Goal: Information Seeking & Learning: Learn about a topic

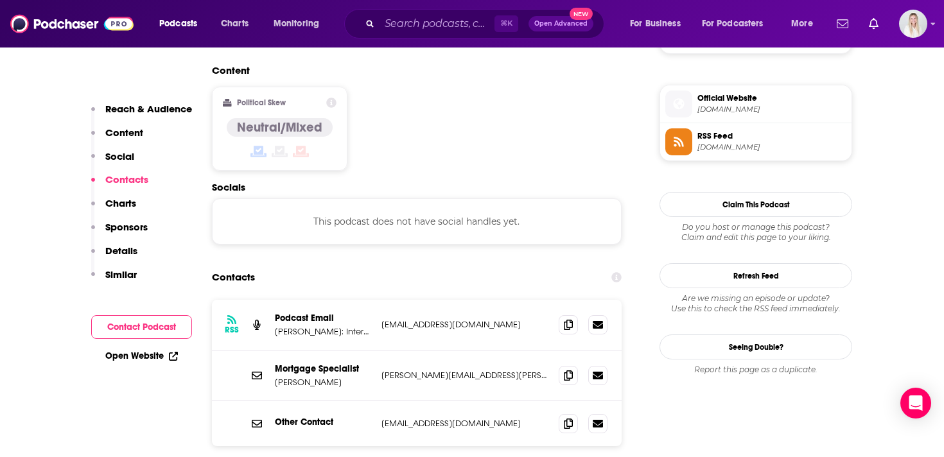
scroll to position [1035, 0]
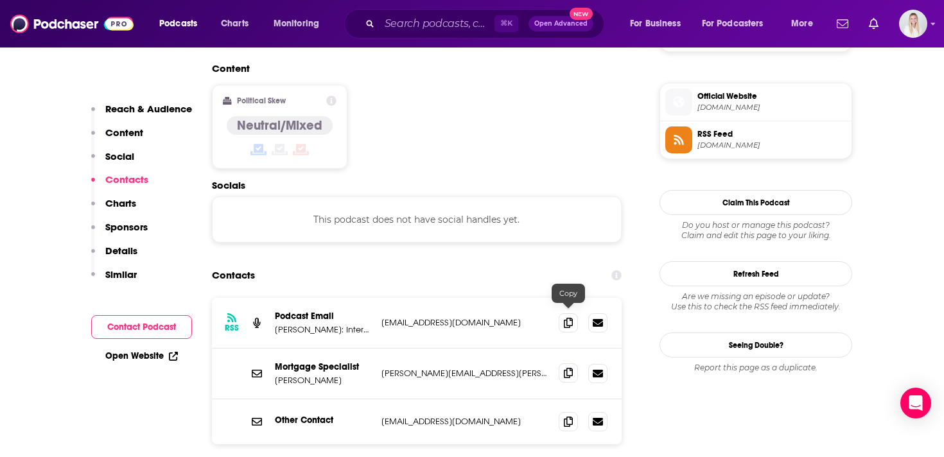
click at [569, 368] on icon at bounding box center [568, 373] width 9 height 10
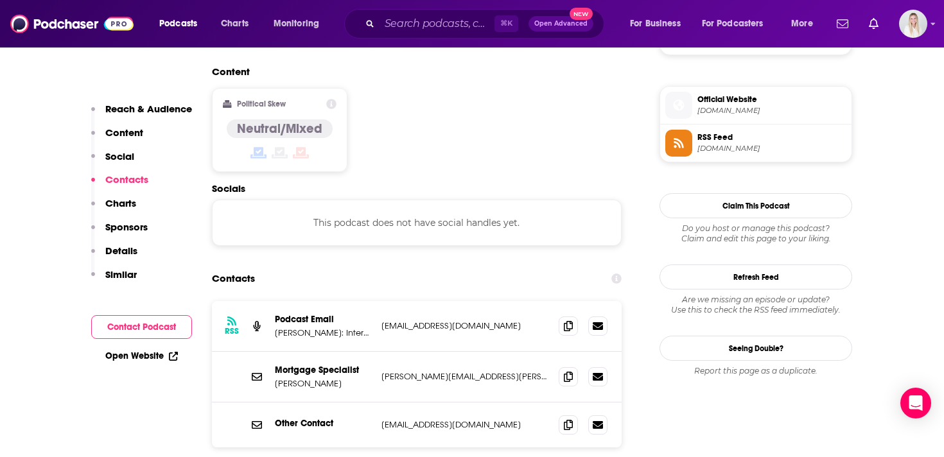
scroll to position [1032, 0]
click at [569, 371] on icon at bounding box center [568, 376] width 9 height 10
click at [429, 25] on input "Search podcasts, credits, & more..." at bounding box center [437, 23] width 115 height 21
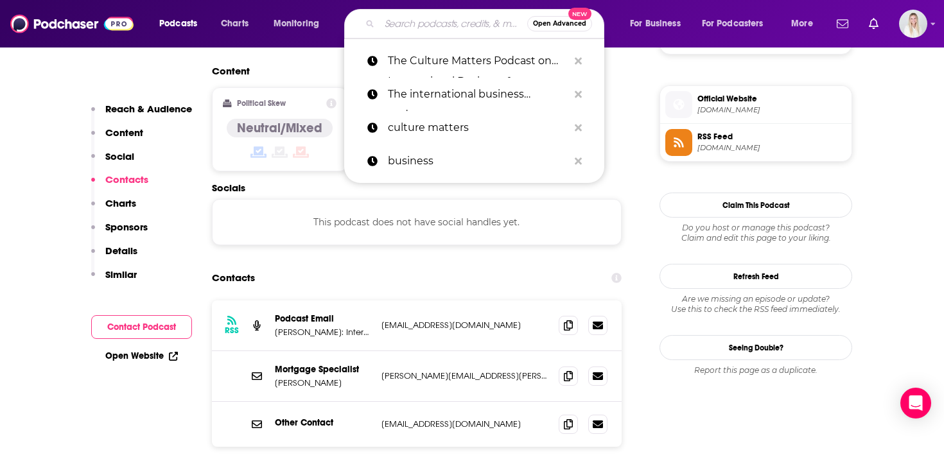
paste input "The international business podcast"
type input "The international business podcast"
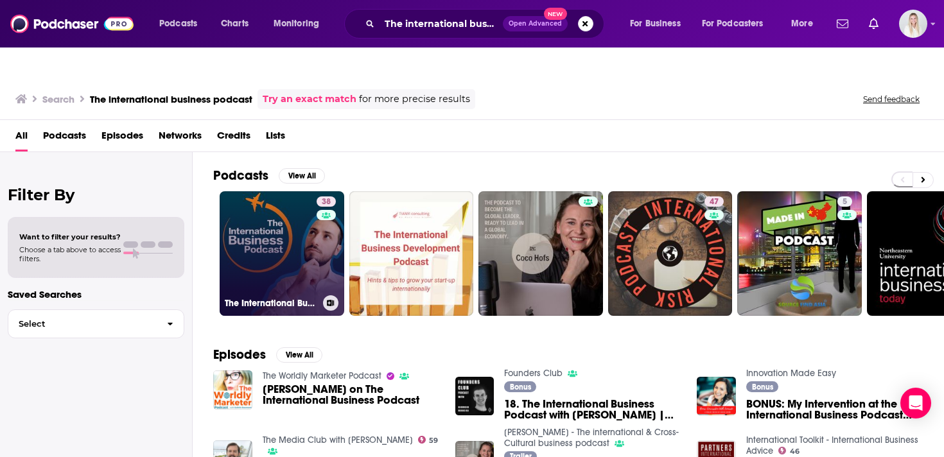
click at [271, 226] on link "38 The International Business Podcast" at bounding box center [282, 253] width 125 height 125
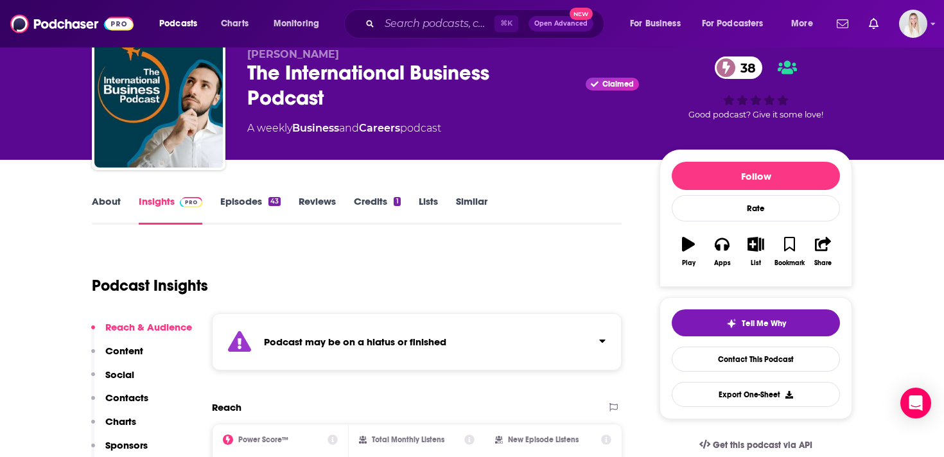
scroll to position [97, 0]
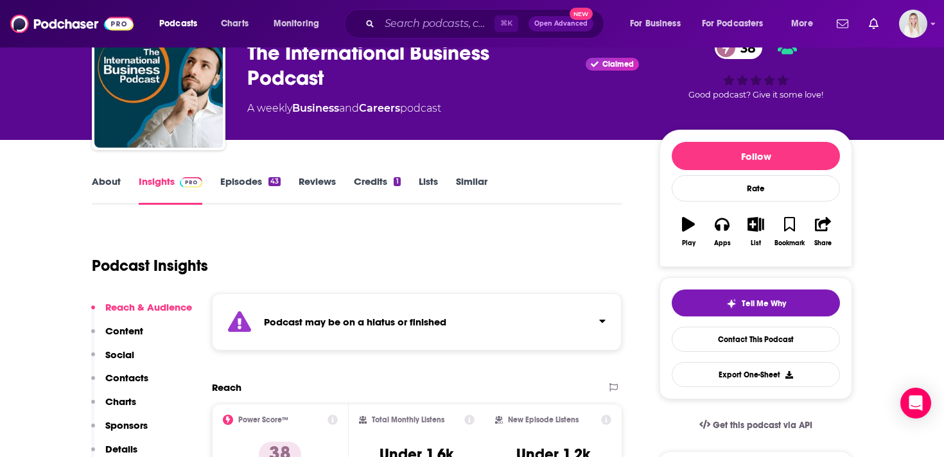
click at [243, 175] on link "Episodes 43" at bounding box center [250, 190] width 60 height 30
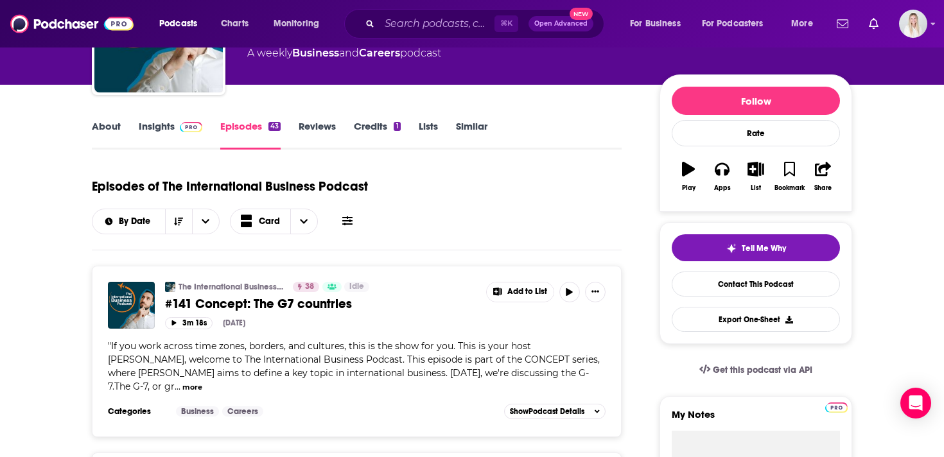
scroll to position [155, 0]
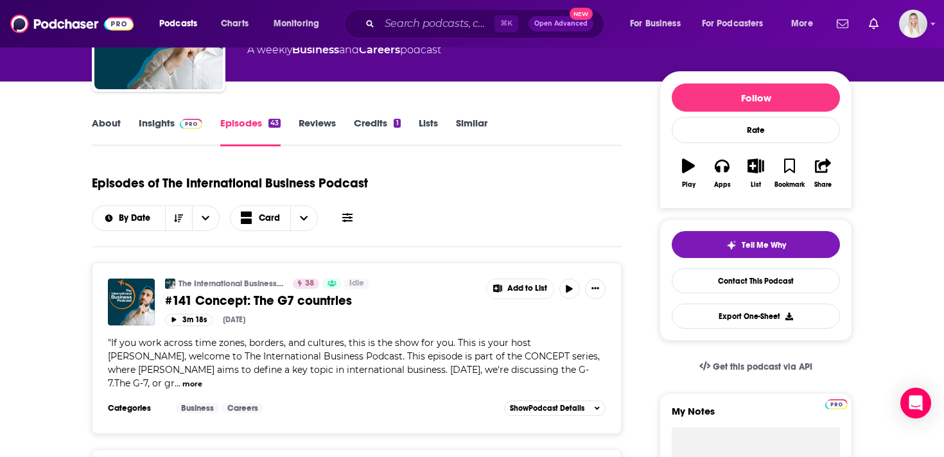
click at [472, 117] on link "Similar" at bounding box center [471, 132] width 31 height 30
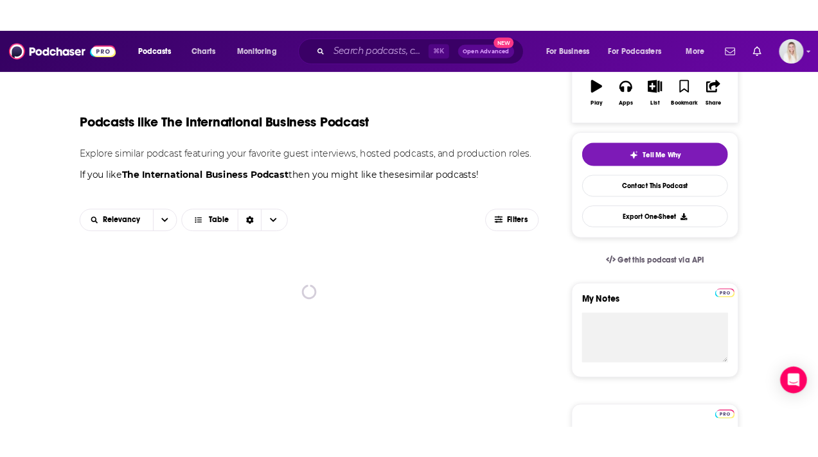
scroll to position [261, 0]
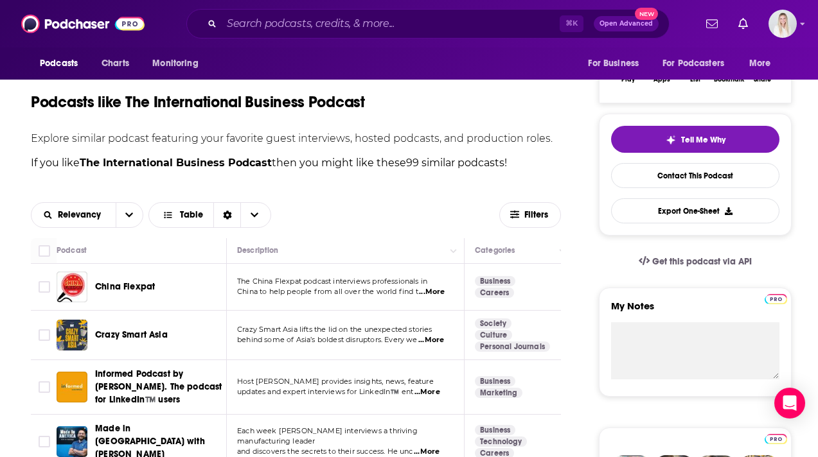
click at [427, 387] on span "...More" at bounding box center [427, 392] width 26 height 10
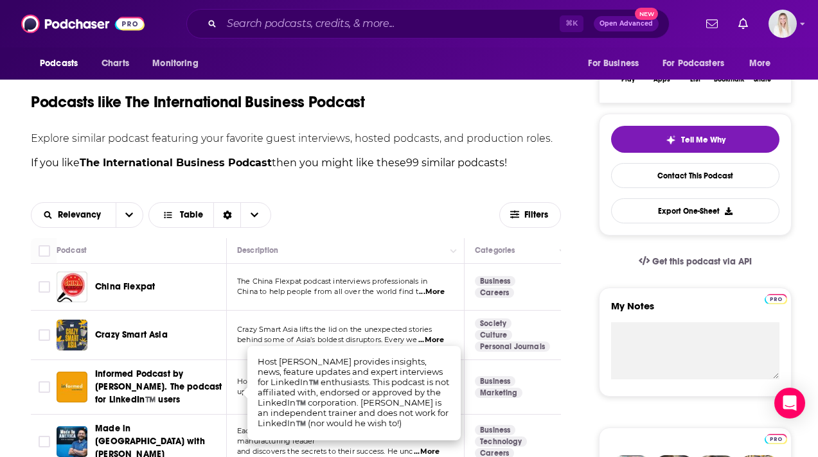
click at [416, 311] on td "Crazy Smart Asia lifts the lid on the unexpected stories behind some of Asia’s …" at bounding box center [346, 335] width 238 height 49
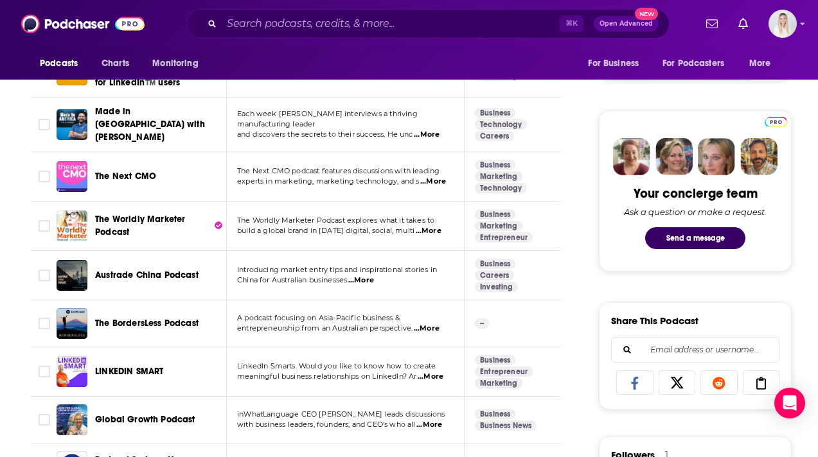
scroll to position [579, 0]
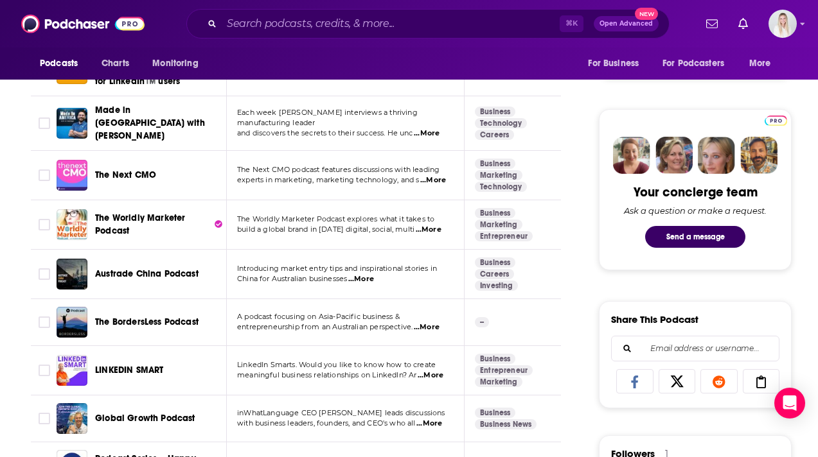
click at [430, 323] on span "...More" at bounding box center [427, 328] width 26 height 10
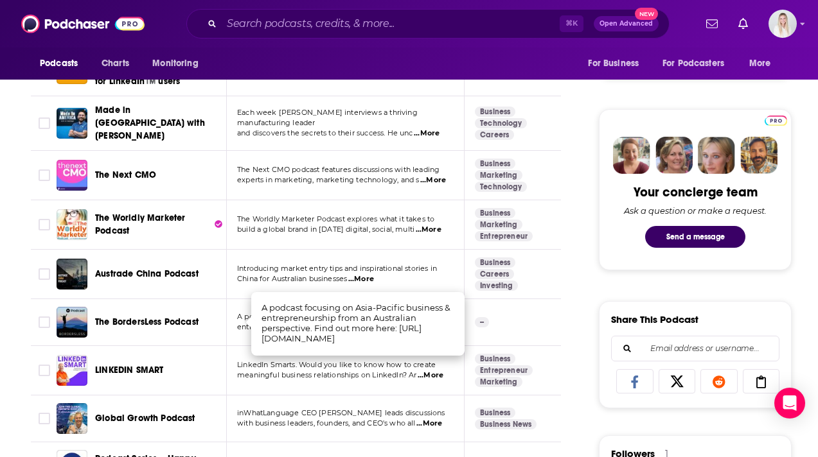
click at [243, 312] on span "A podcast focusing on Asia-Pacific business &" at bounding box center [318, 316] width 163 height 9
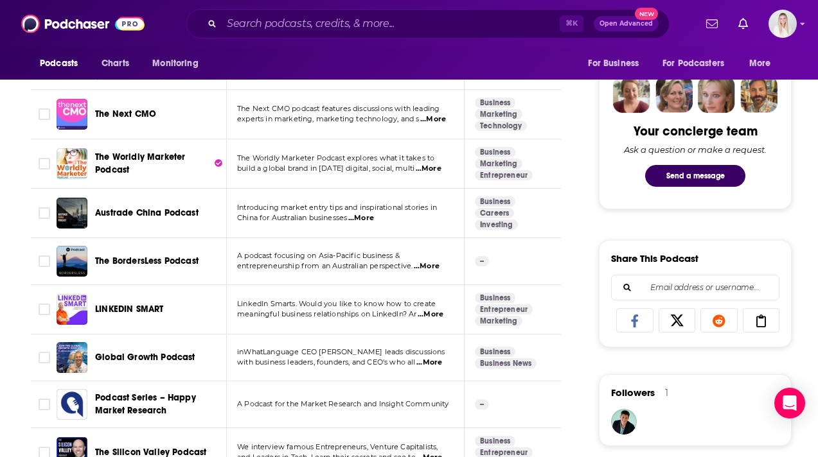
scroll to position [650, 0]
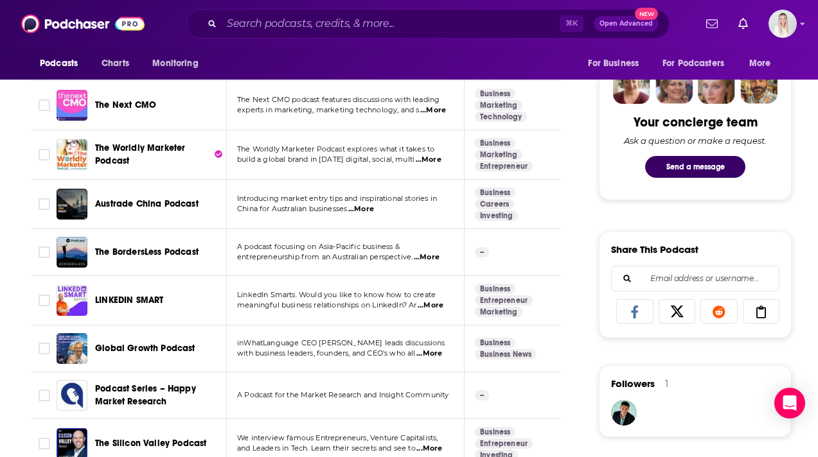
click at [430, 349] on span "...More" at bounding box center [429, 354] width 26 height 10
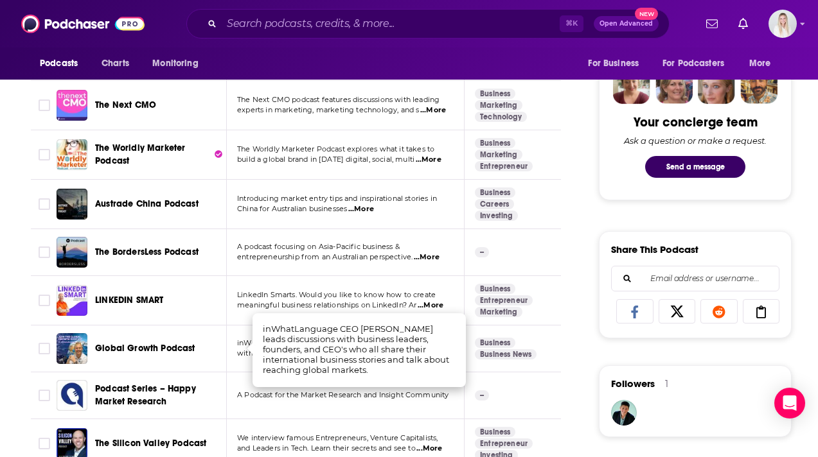
click at [238, 339] on span "inWhatLanguage CEO [PERSON_NAME] leads discussions" at bounding box center [341, 343] width 208 height 9
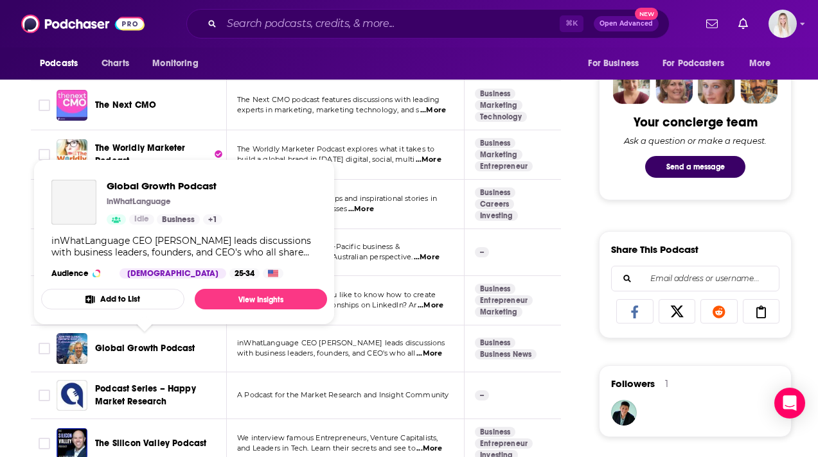
click at [164, 343] on span "Global Growth Podcast" at bounding box center [145, 348] width 100 height 11
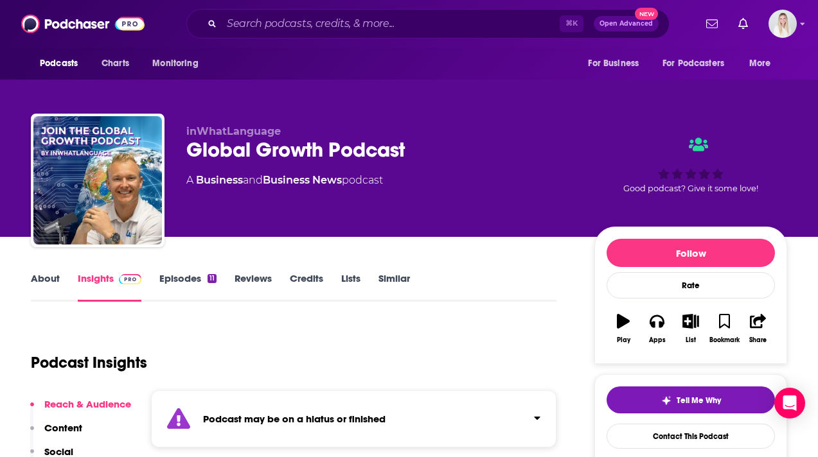
click at [183, 272] on link "Episodes 11" at bounding box center [187, 287] width 57 height 30
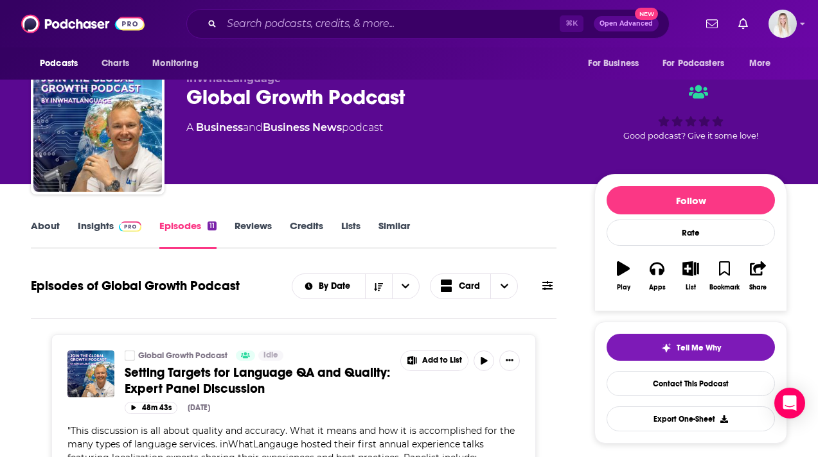
scroll to position [53, 0]
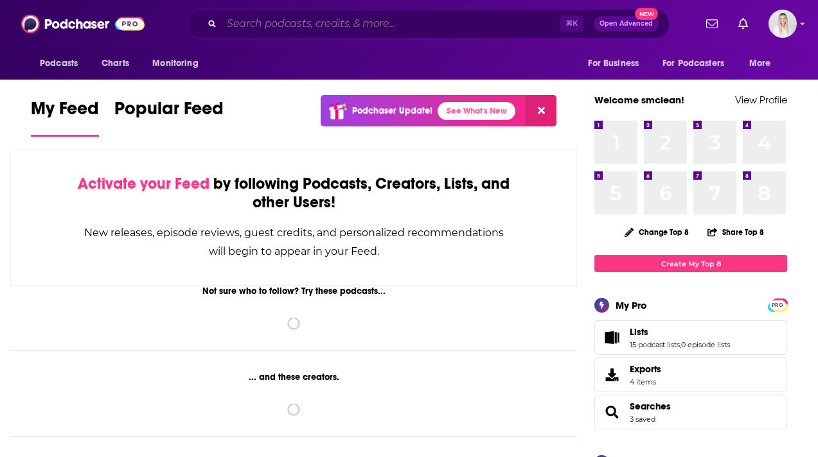
click at [263, 27] on input "Search podcasts, credits, & more..." at bounding box center [391, 23] width 338 height 21
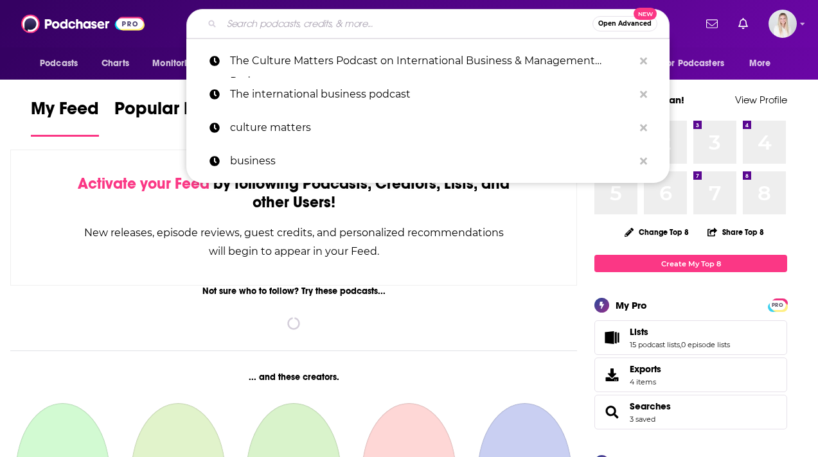
paste input "The international business podcast"
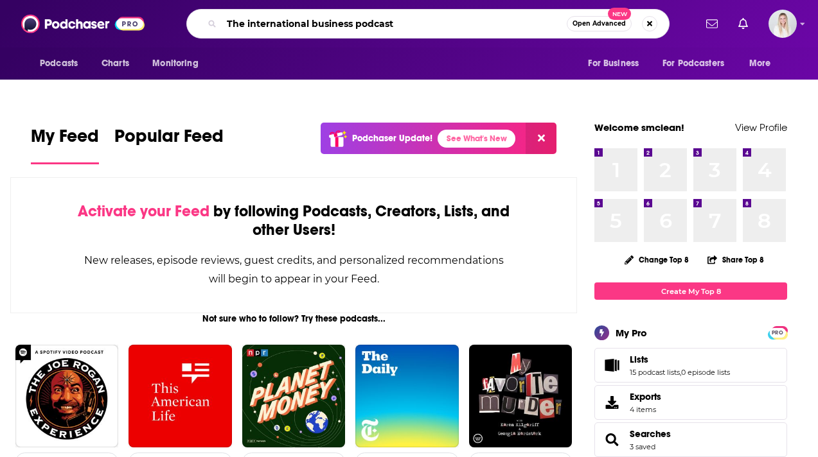
type input "The international business podcast"
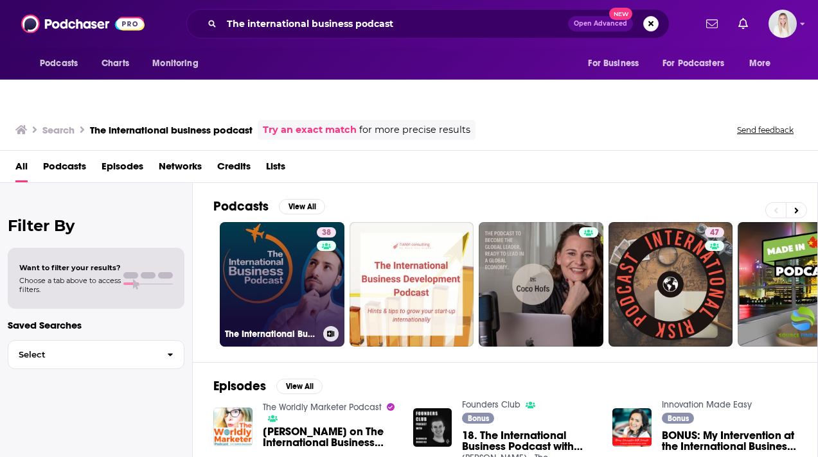
click at [278, 263] on link "38 The International Business Podcast" at bounding box center [282, 284] width 125 height 125
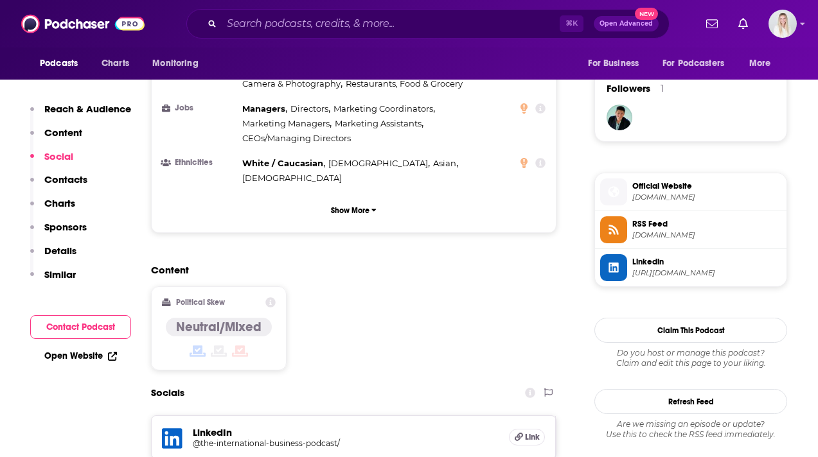
scroll to position [1097, 0]
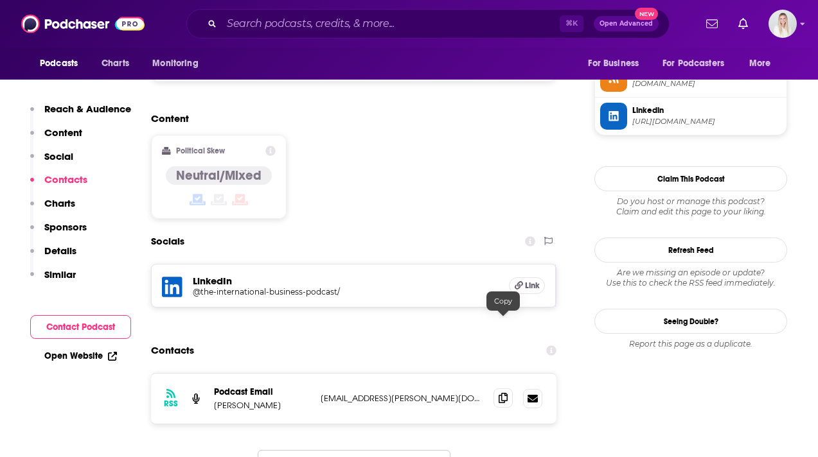
click at [501, 393] on icon at bounding box center [503, 398] width 9 height 10
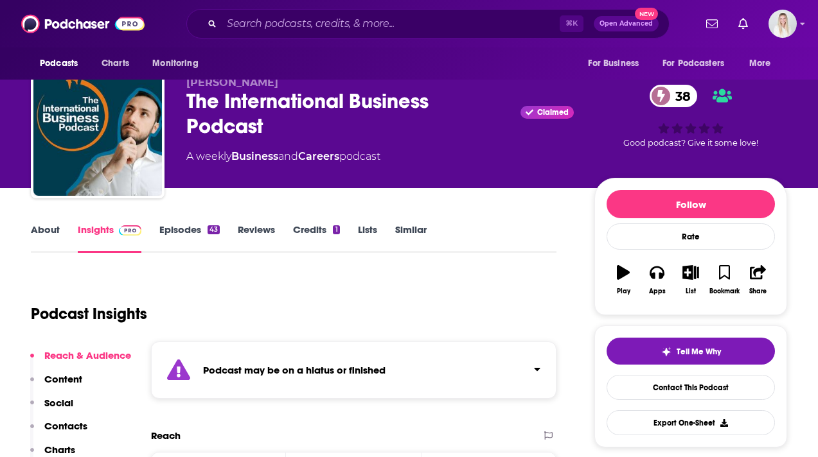
scroll to position [0, 0]
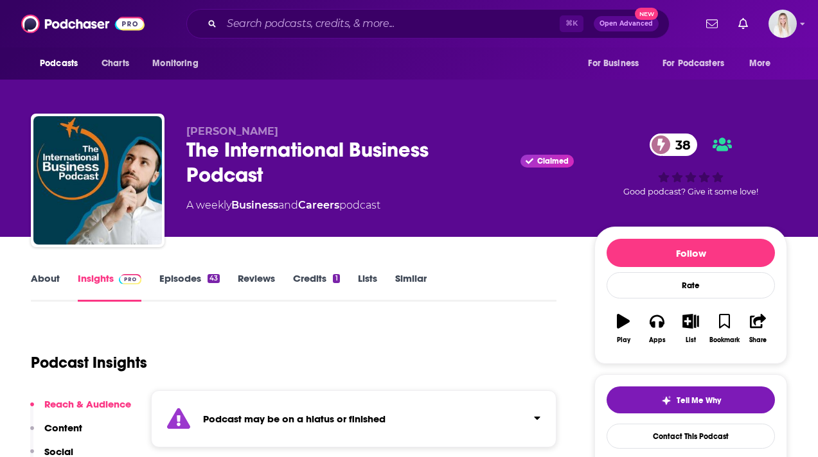
click at [55, 272] on link "About" at bounding box center [45, 287] width 29 height 30
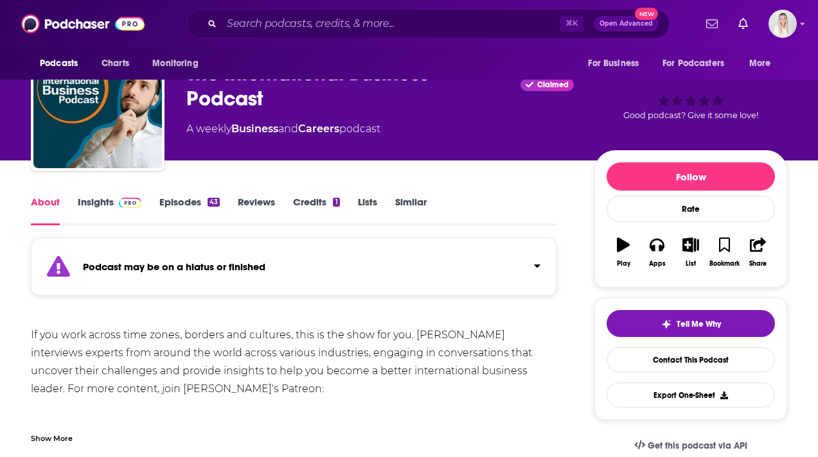
scroll to position [90, 0]
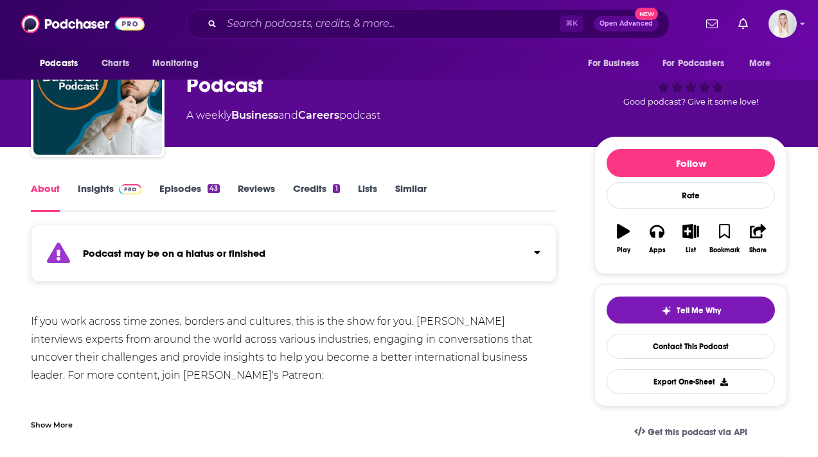
click at [102, 182] on link "Insights" at bounding box center [110, 197] width 64 height 30
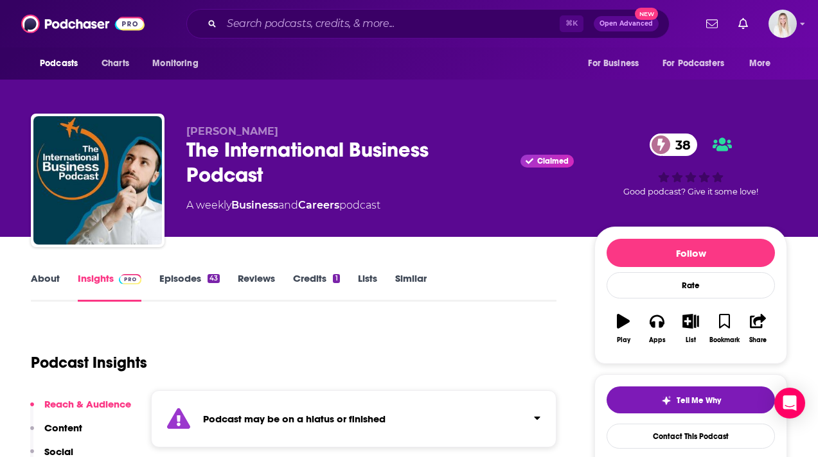
scroll to position [58, 0]
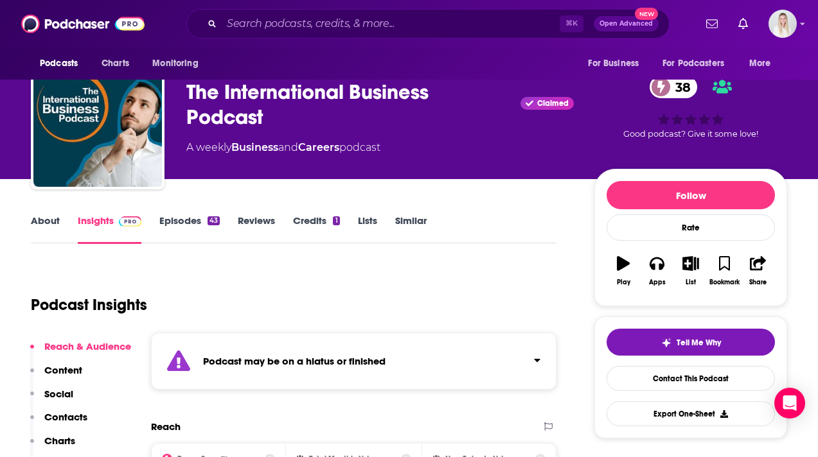
click at [48, 215] on link "About" at bounding box center [45, 230] width 29 height 30
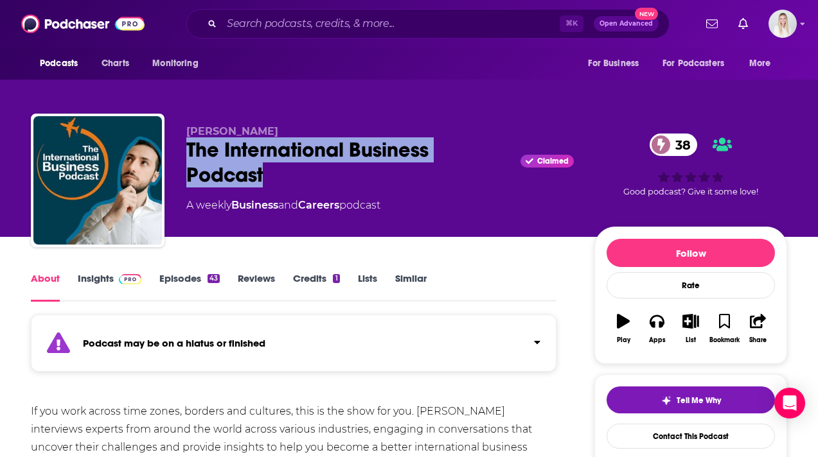
drag, startPoint x: 267, startPoint y: 147, endPoint x: 190, endPoint y: 122, distance: 81.7
click at [190, 137] on div "The International Business Podcast Claimed 38" at bounding box center [379, 162] width 387 height 50
copy h1 "The International Business Podcast"
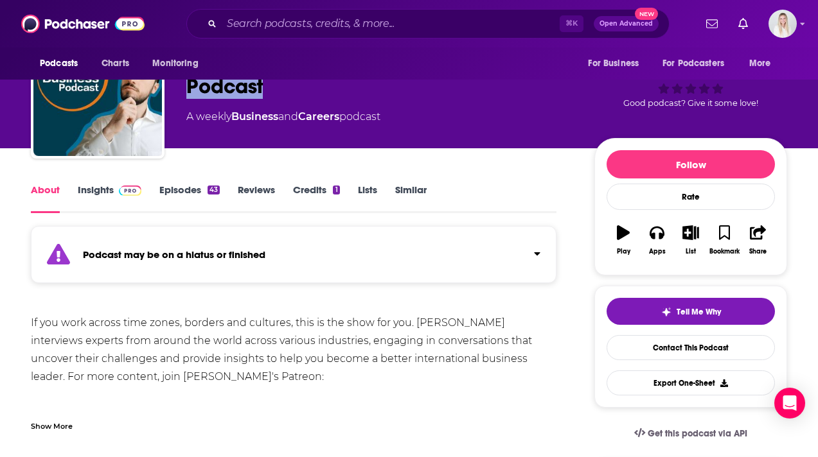
scroll to position [67, 0]
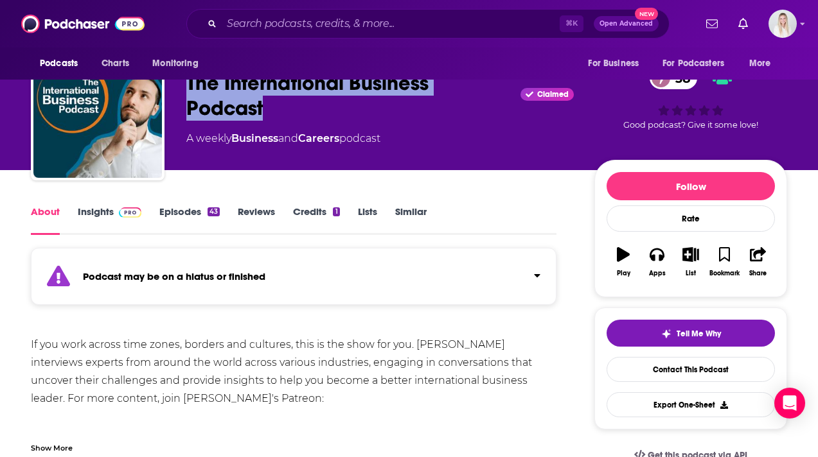
click at [110, 206] on link "Insights" at bounding box center [110, 221] width 64 height 30
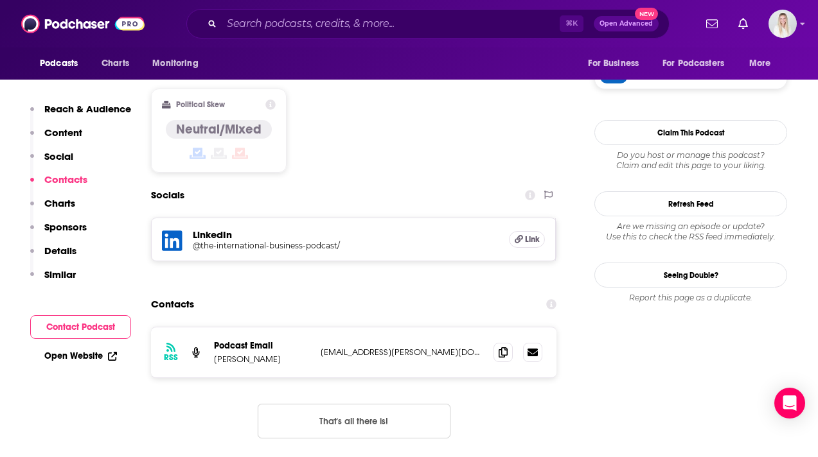
scroll to position [1182, 0]
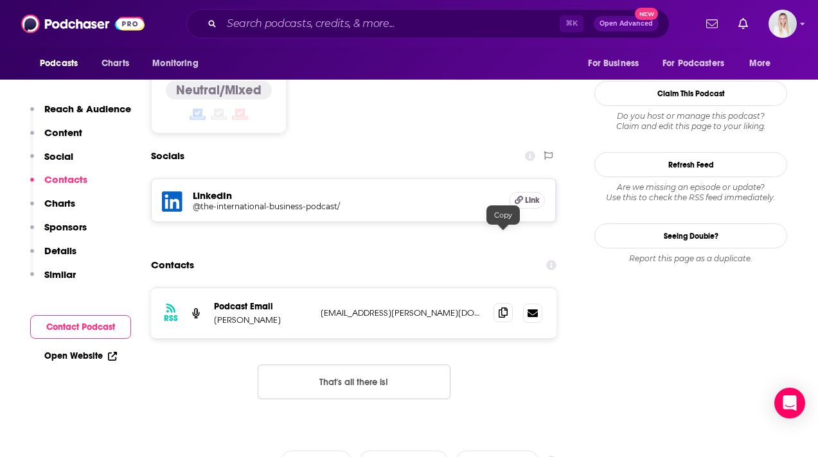
click at [499, 308] on icon at bounding box center [503, 313] width 9 height 10
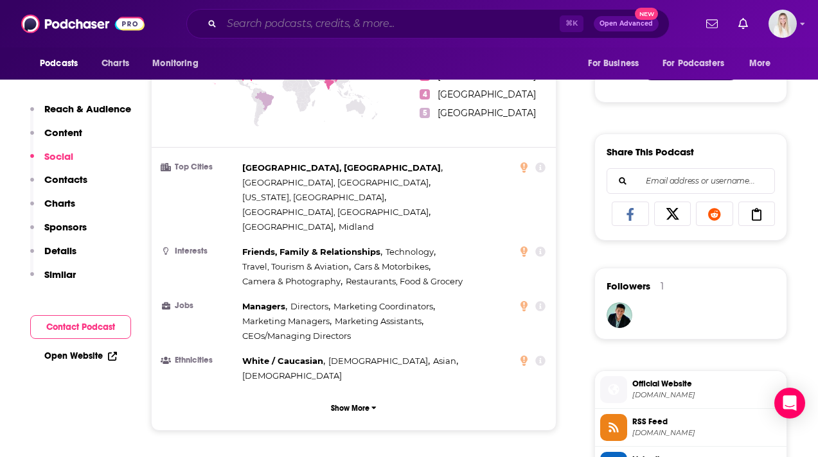
click at [296, 29] on input "Search podcasts, credits, & more..." at bounding box center [391, 23] width 338 height 21
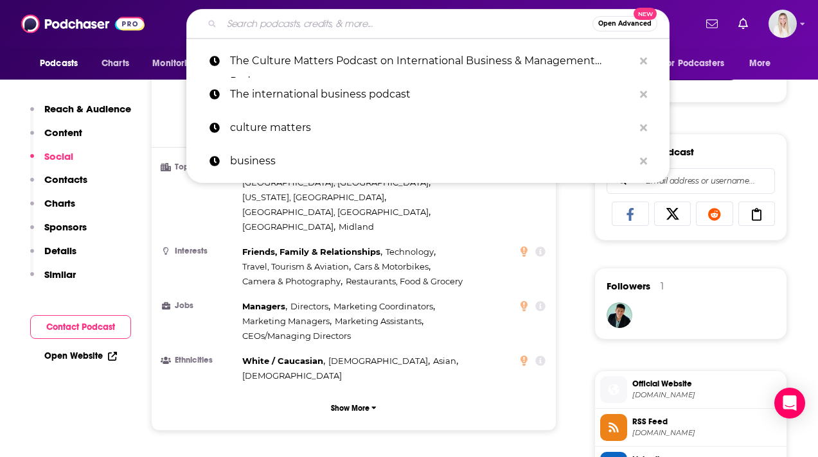
paste input "The international risk podcast"
type input "The international risk podcast"
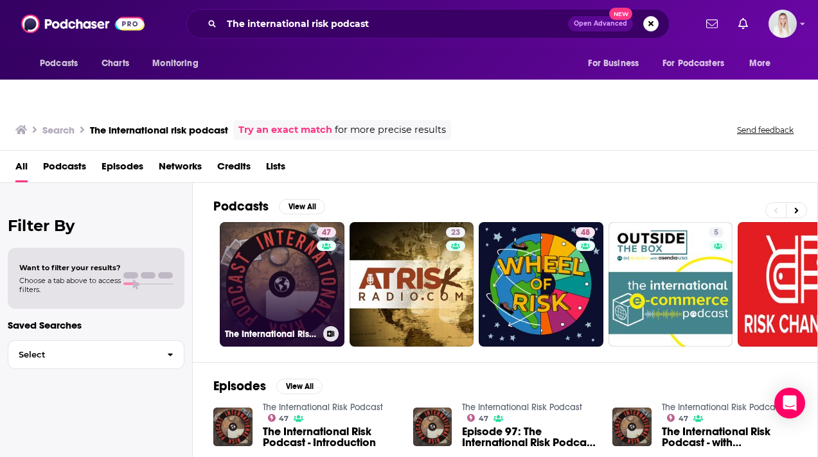
click at [276, 222] on link "47 The International Risk Podcast" at bounding box center [282, 284] width 125 height 125
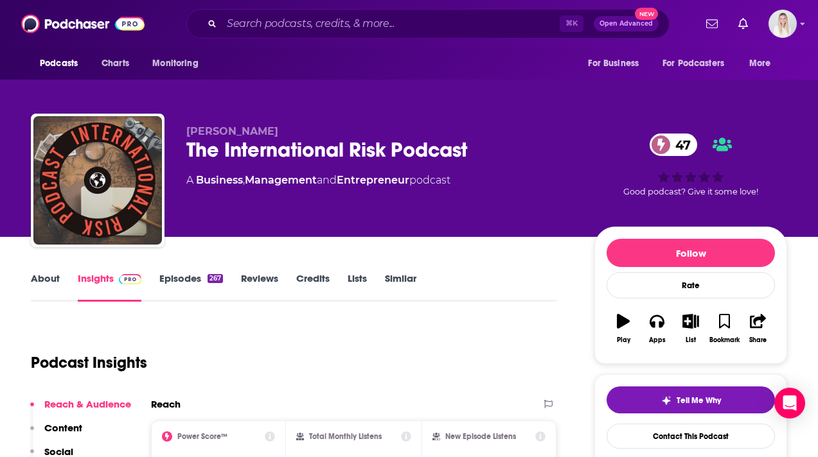
click at [173, 272] on link "Episodes 267" at bounding box center [191, 287] width 64 height 30
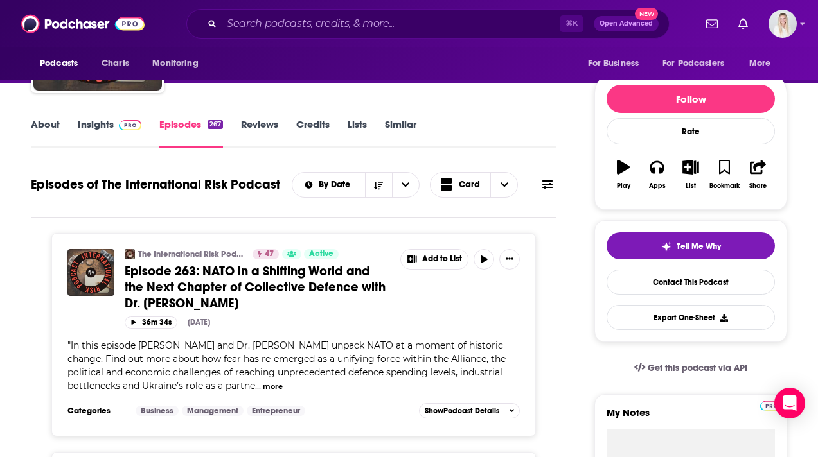
scroll to position [91, 0]
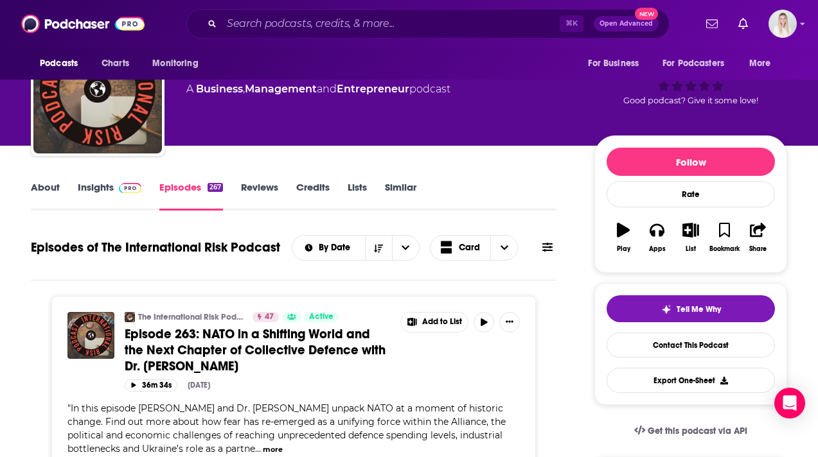
click at [34, 181] on link "About" at bounding box center [45, 196] width 29 height 30
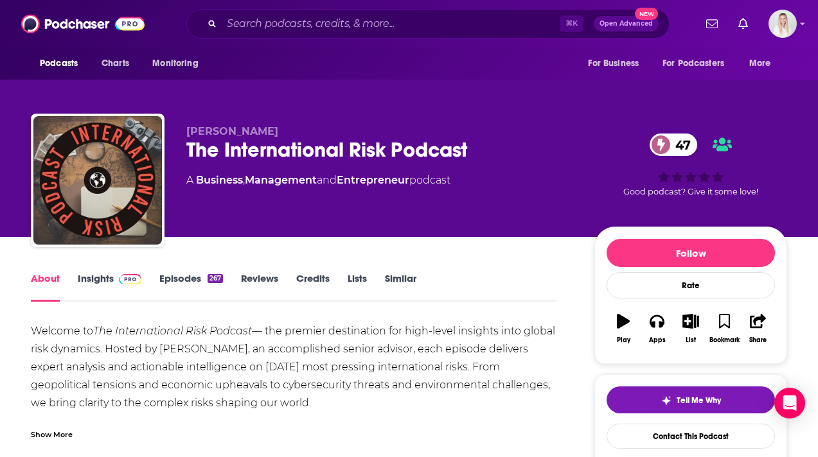
click at [85, 272] on link "Insights" at bounding box center [110, 287] width 64 height 30
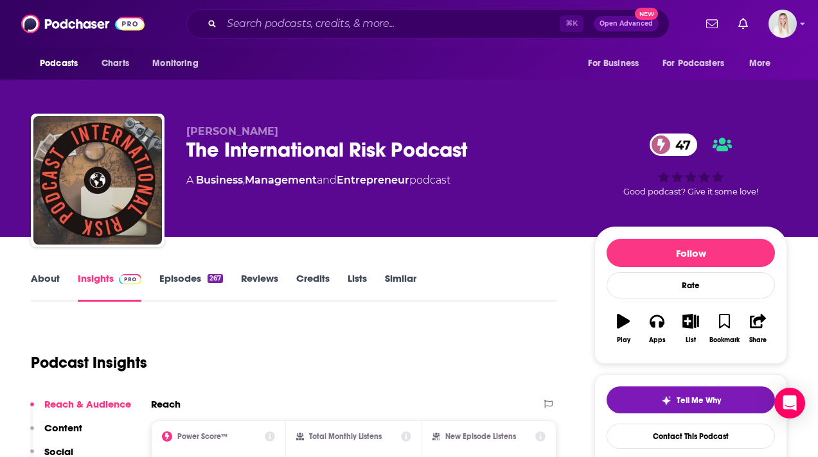
scroll to position [296, 0]
